Goal: Information Seeking & Learning: Learn about a topic

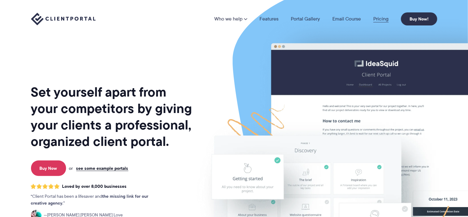
click at [385, 18] on link "Pricing" at bounding box center [380, 18] width 15 height 5
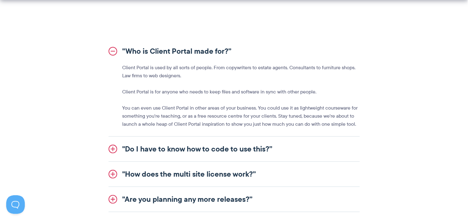
scroll to position [713, 0]
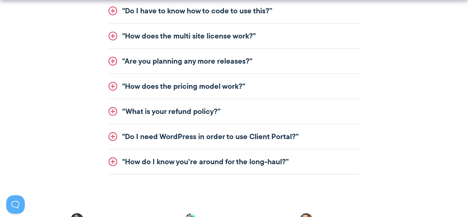
click at [230, 43] on link ""How does the multi site license work?”" at bounding box center [234, 36] width 251 height 25
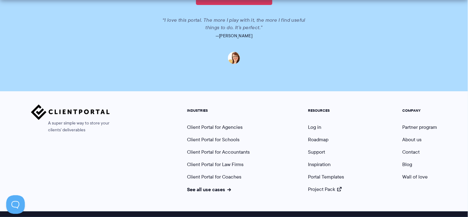
scroll to position [1572, 0]
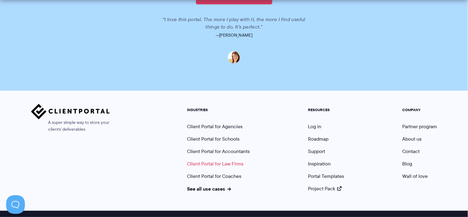
click at [235, 160] on link "Client Portal for Law Firms" at bounding box center [215, 163] width 56 height 7
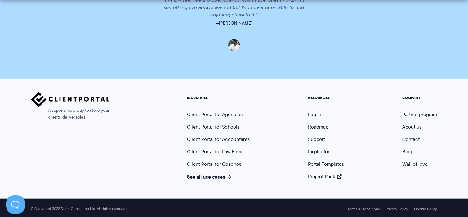
scroll to position [1415, 0]
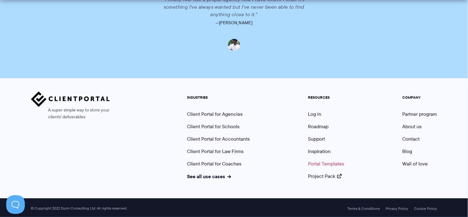
click at [319, 162] on link "Portal Templates" at bounding box center [326, 163] width 36 height 7
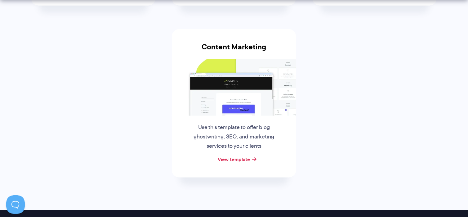
scroll to position [310, 0]
